Goal: Information Seeking & Learning: Check status

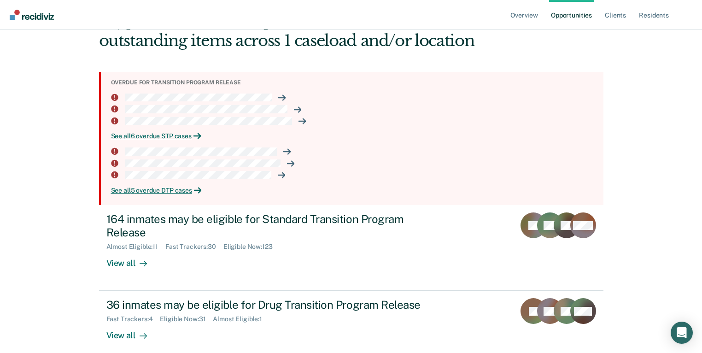
scroll to position [90, 0]
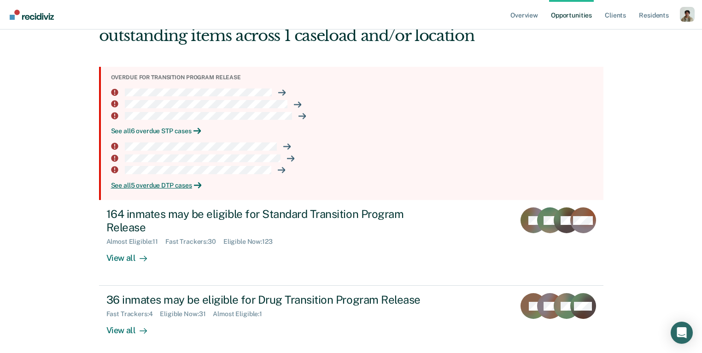
click at [188, 133] on div "See all 6 overdue STP cases" at bounding box center [353, 131] width 485 height 8
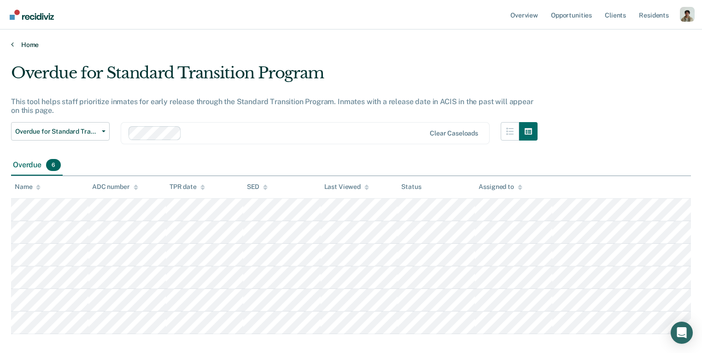
click at [25, 45] on link "Home" at bounding box center [351, 45] width 680 height 8
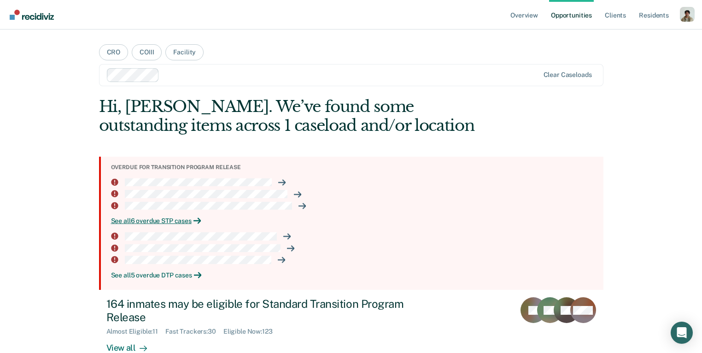
click at [169, 275] on div "See all 5 overdue DTP cases" at bounding box center [353, 275] width 485 height 8
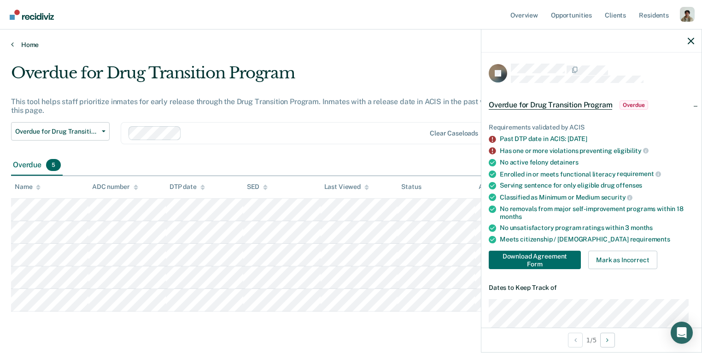
click at [18, 45] on link "Home" at bounding box center [351, 45] width 680 height 8
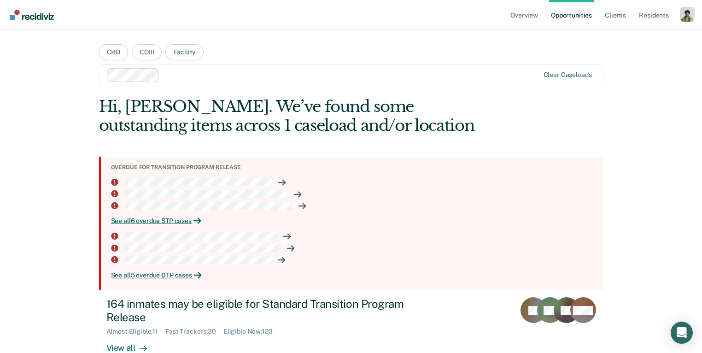
scroll to position [47, 0]
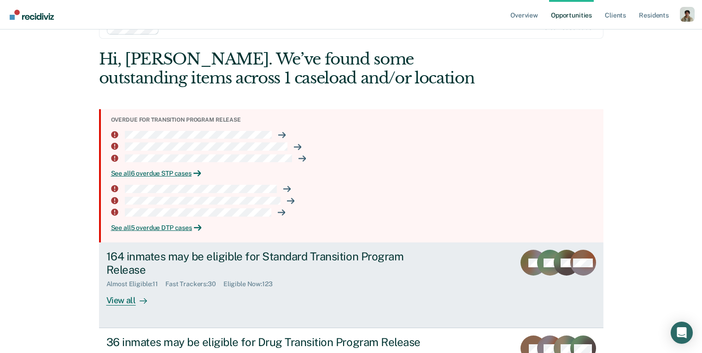
click at [149, 309] on link "164 inmates may be eligible for Standard Transition Program Release Almost Elig…" at bounding box center [351, 285] width 504 height 86
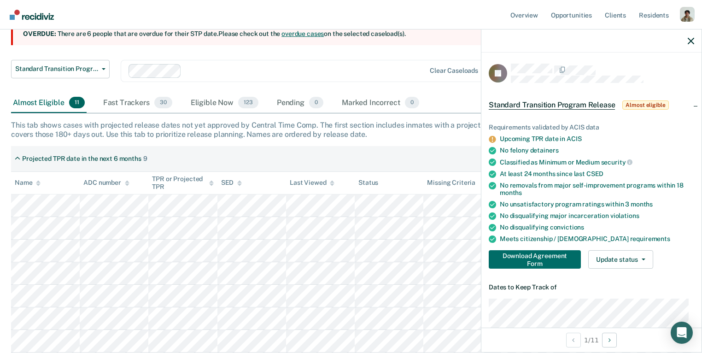
scroll to position [104, 0]
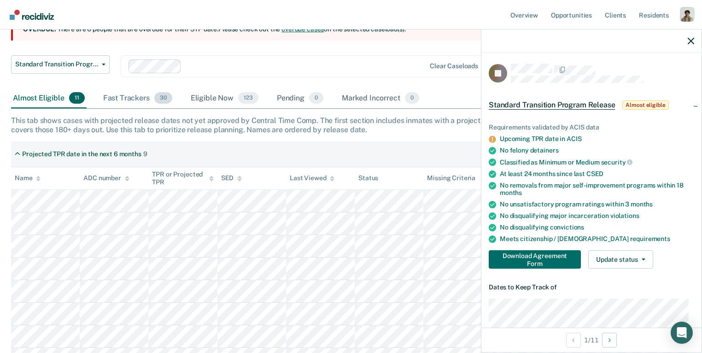
click at [139, 103] on div "Fast Trackers 30" at bounding box center [137, 98] width 73 height 20
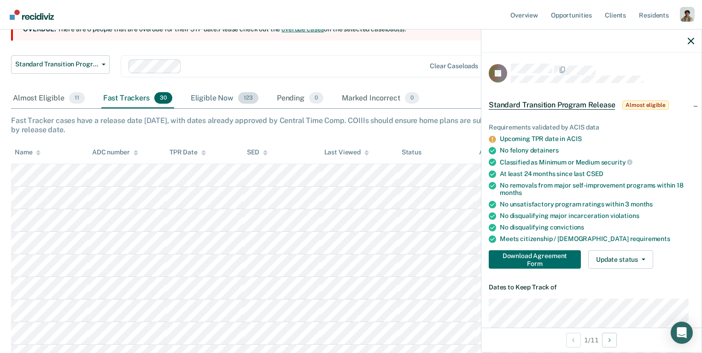
click at [213, 100] on div "Eligible Now 123" at bounding box center [224, 98] width 71 height 20
click at [296, 101] on div "Pending 0" at bounding box center [300, 98] width 50 height 20
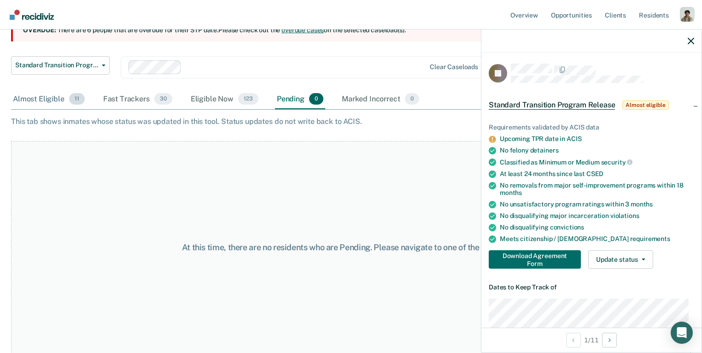
click at [67, 97] on div "Almost Eligible 11" at bounding box center [49, 99] width 76 height 20
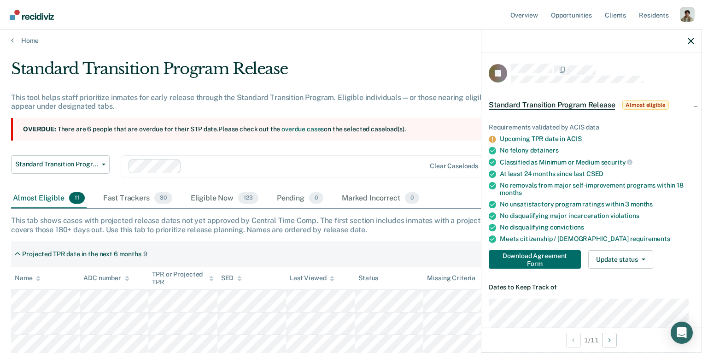
scroll to position [0, 0]
